Goal: Information Seeking & Learning: Understand process/instructions

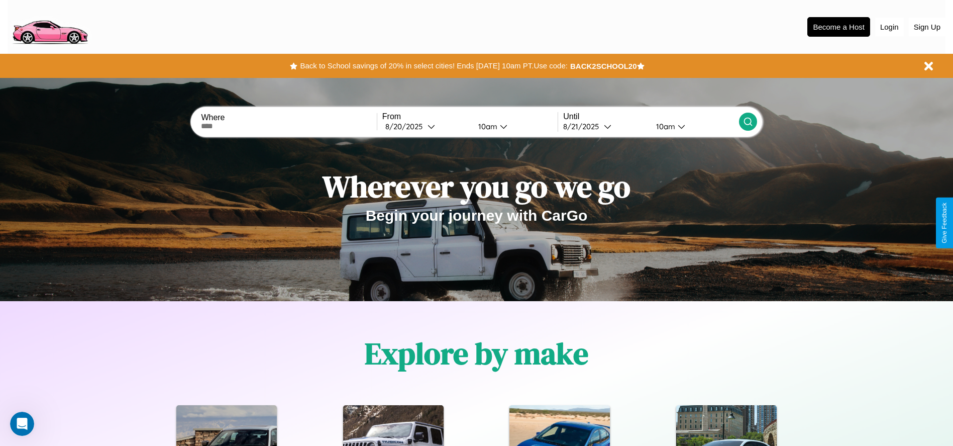
scroll to position [1442, 0]
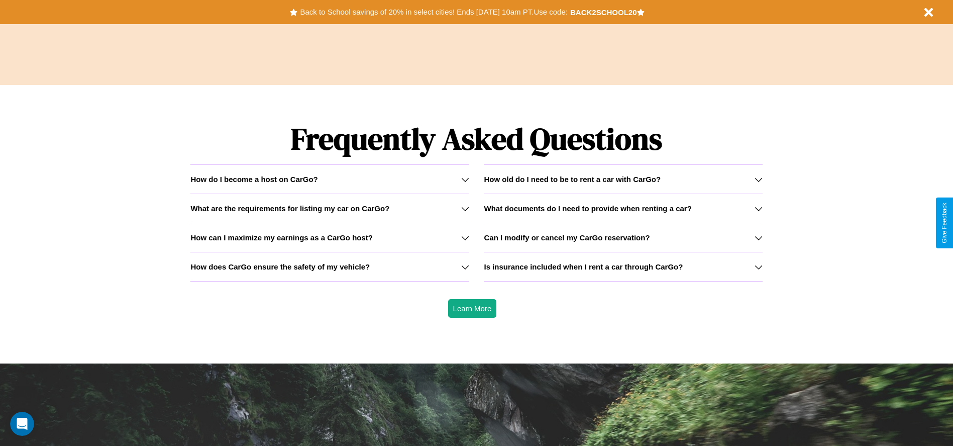
click at [623, 266] on h3 "Is insurance included when I rent a car through CarGo?" at bounding box center [583, 266] width 199 height 9
click at [758, 266] on icon at bounding box center [759, 267] width 8 height 8
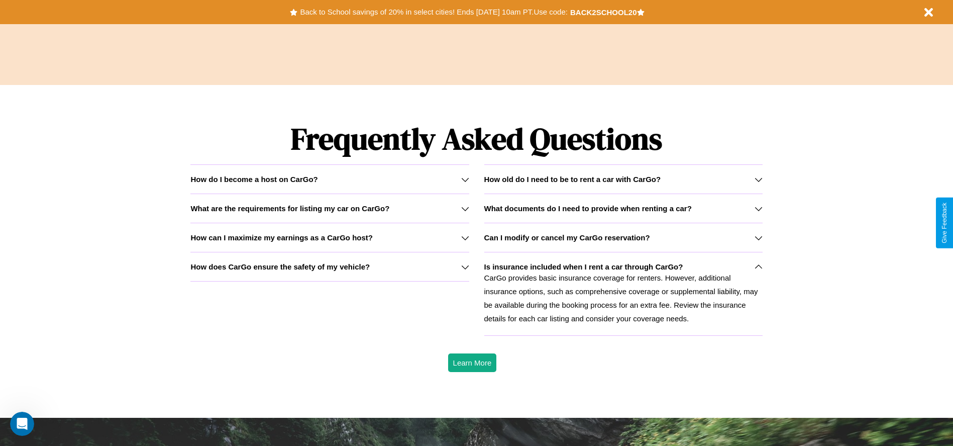
click at [623, 237] on h3 "Can I modify or cancel my CarGo reservation?" at bounding box center [567, 237] width 166 height 9
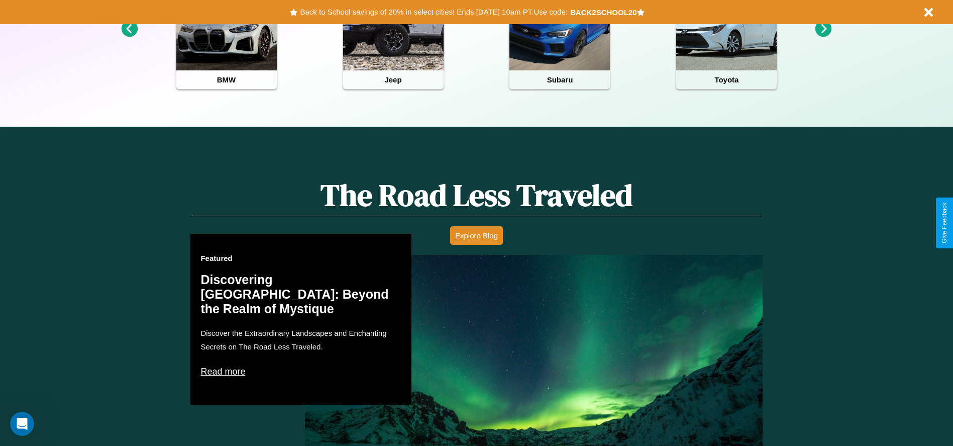
scroll to position [0, 0]
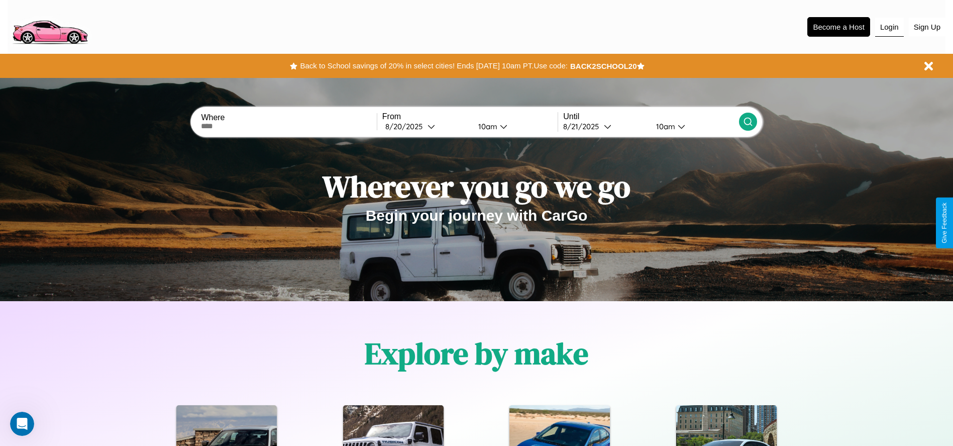
click at [889, 27] on button "Login" at bounding box center [889, 27] width 29 height 19
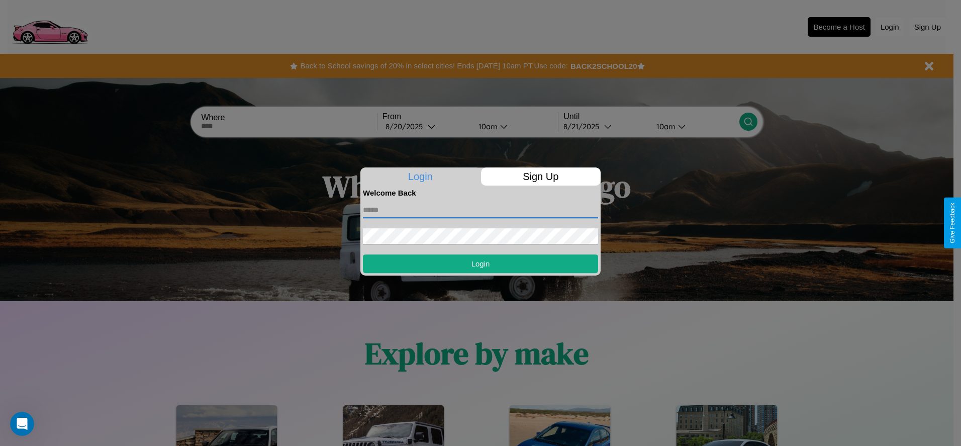
click at [480, 210] on input "text" at bounding box center [480, 210] width 235 height 16
type input "**********"
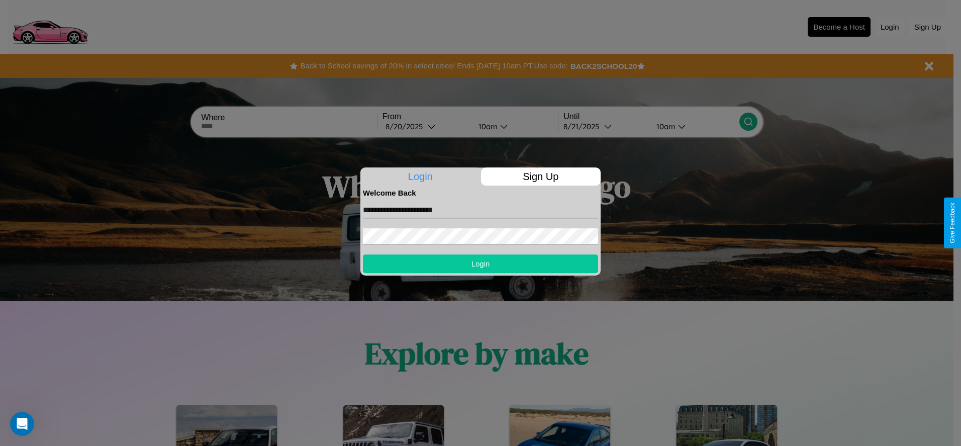
click at [480, 263] on button "Login" at bounding box center [480, 263] width 235 height 19
